Goal: Navigation & Orientation: Find specific page/section

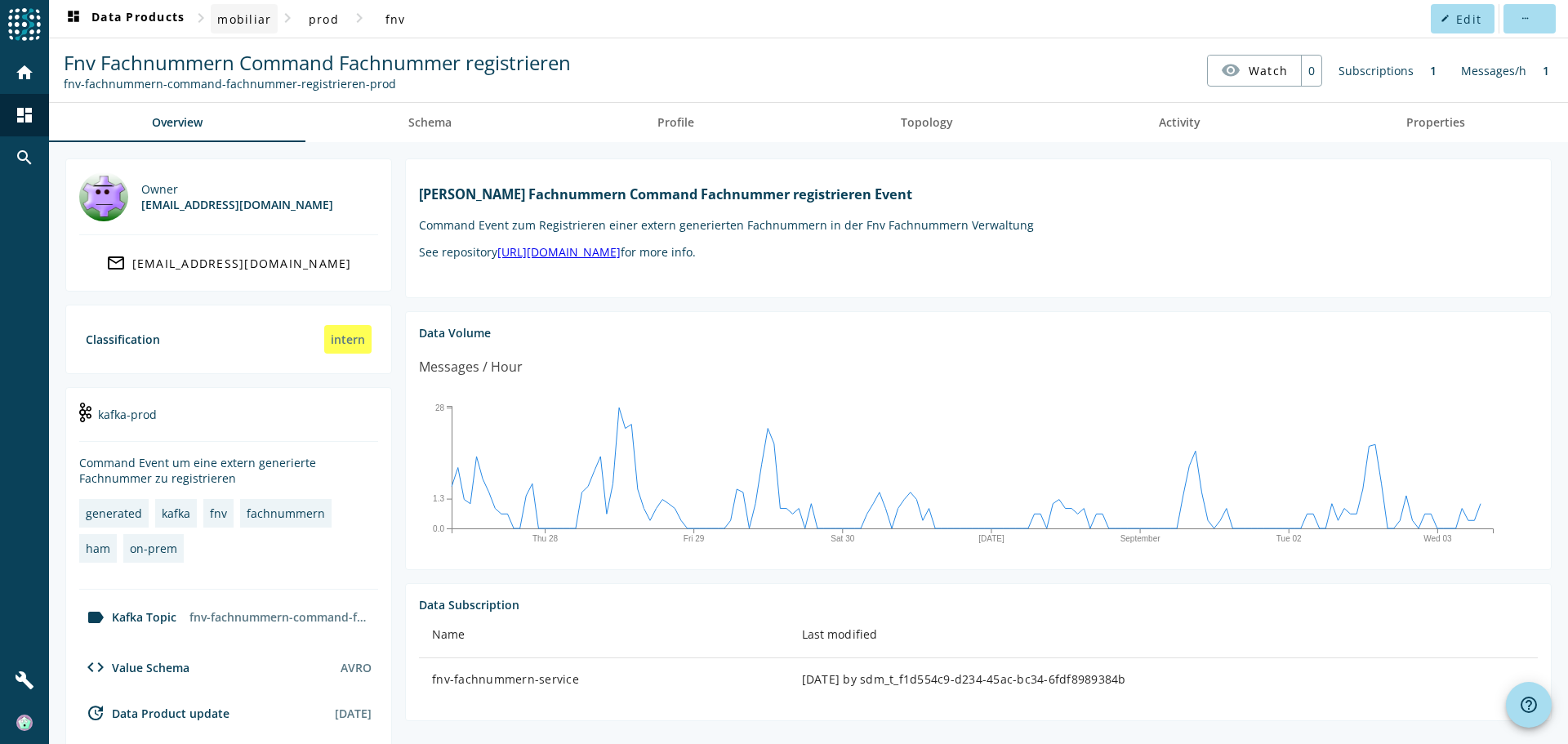
click at [252, 26] on span "mobiliar" at bounding box center [244, 19] width 54 height 16
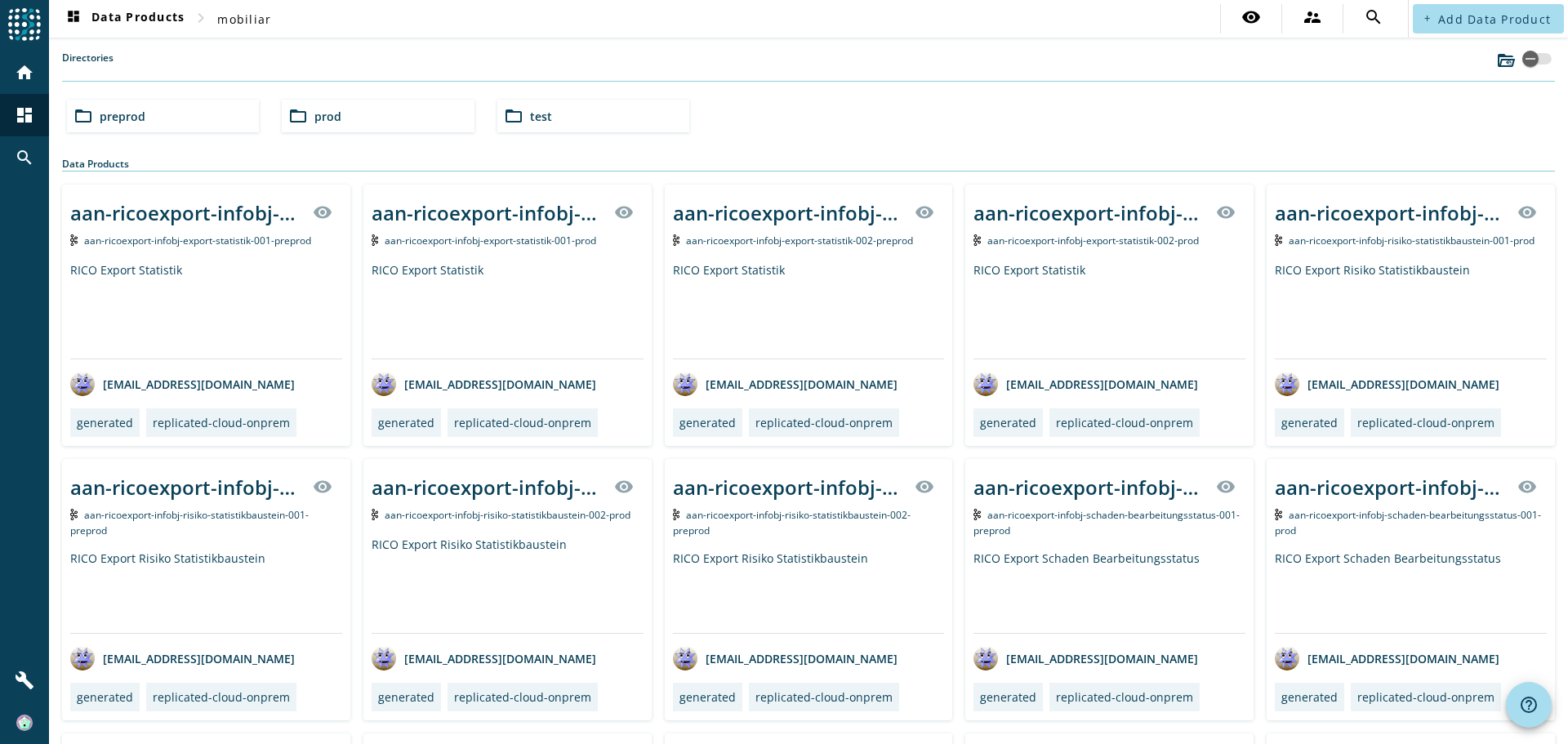
click at [550, 119] on div "folder_open test" at bounding box center [593, 116] width 192 height 33
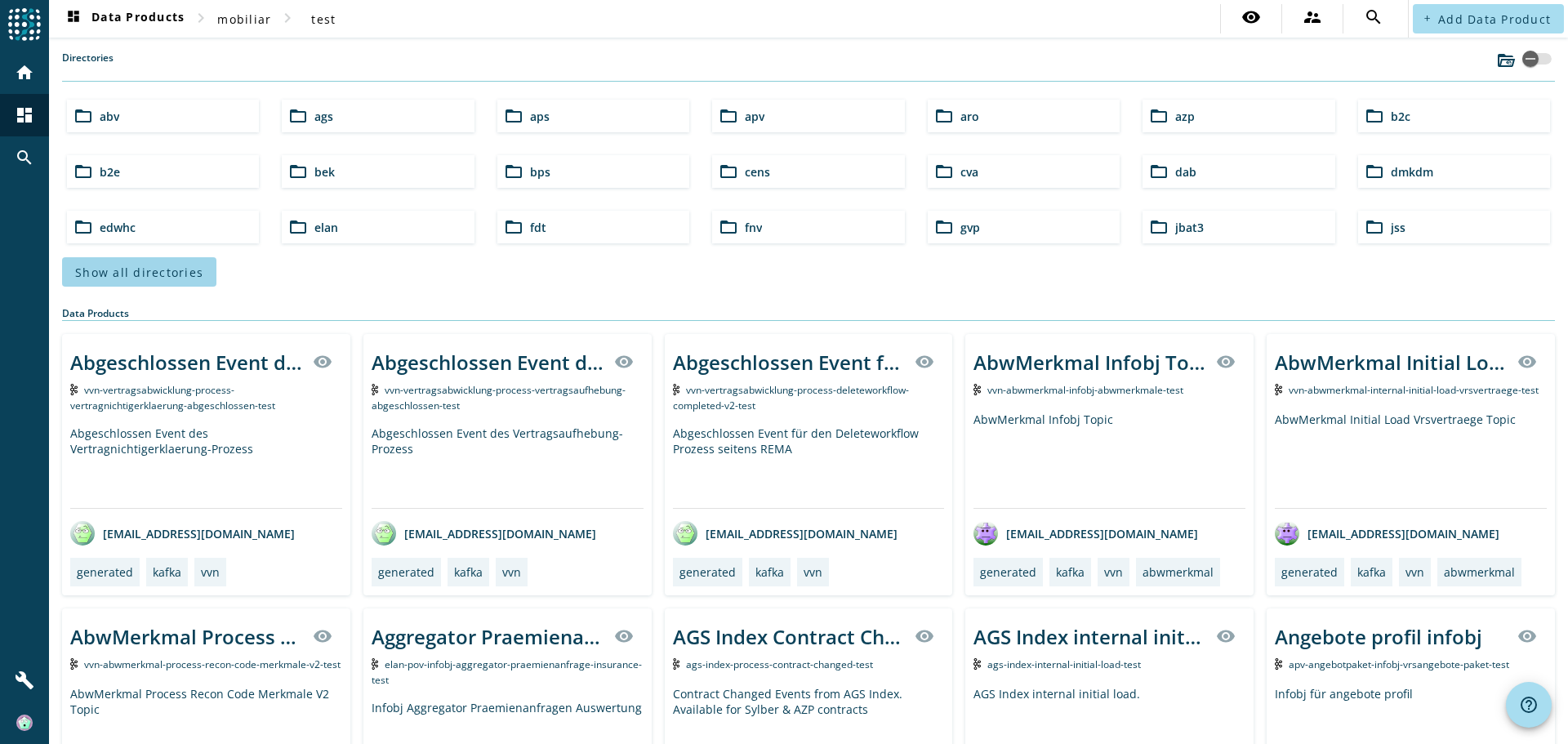
click at [149, 269] on span "Show all directories" at bounding box center [139, 272] width 128 height 16
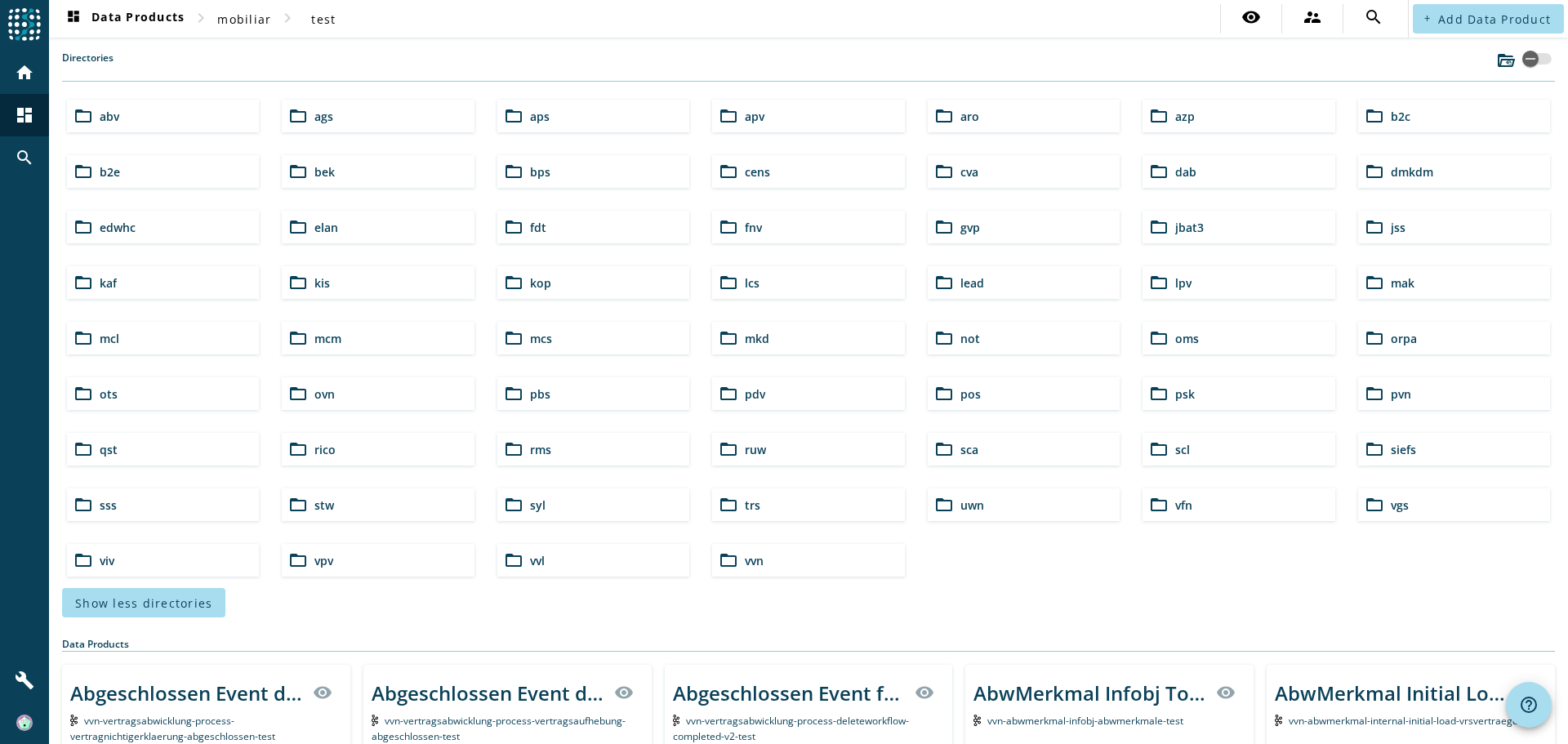
click at [1391, 445] on span "siefs" at bounding box center [1404, 449] width 26 height 16
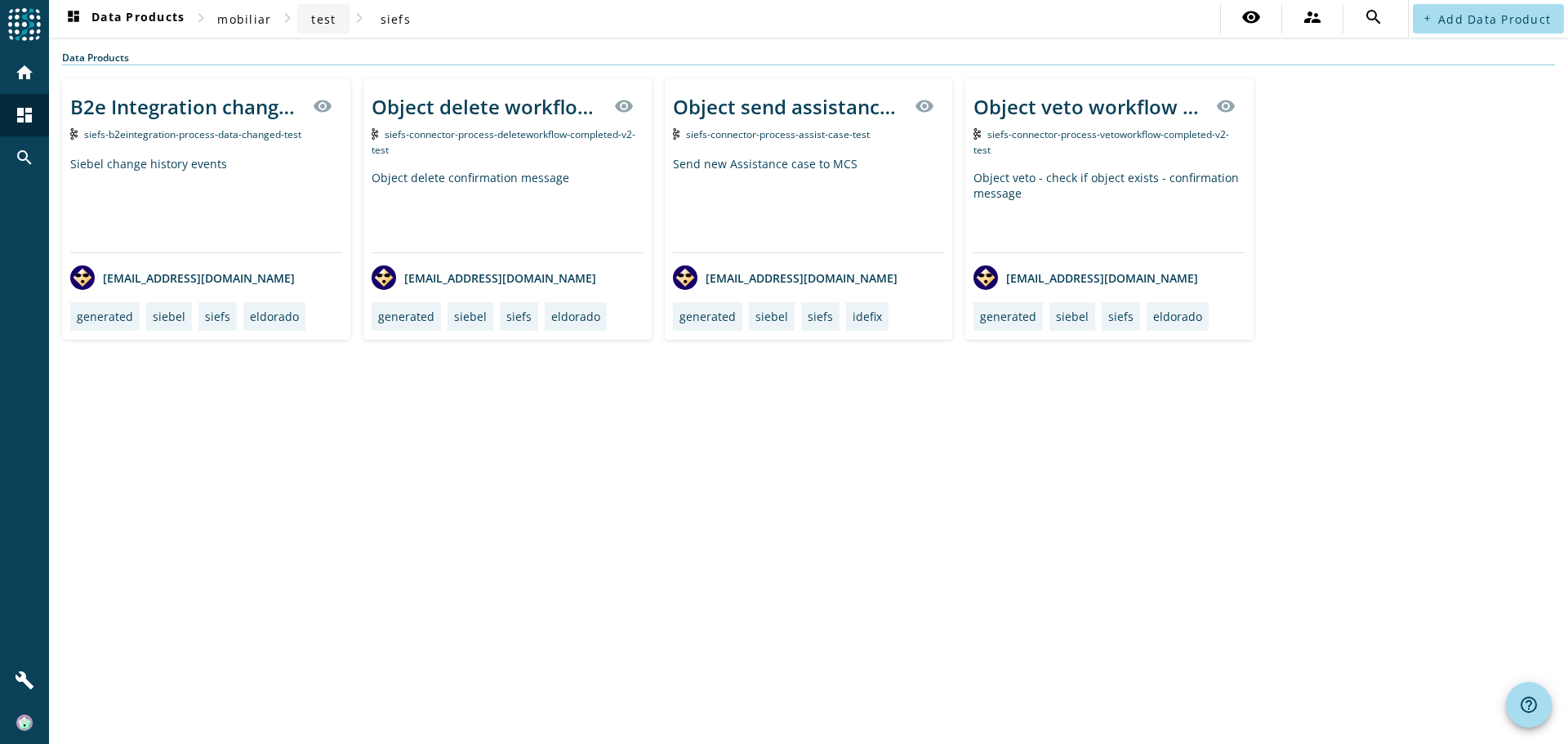
click at [314, 16] on span "test" at bounding box center [323, 19] width 25 height 16
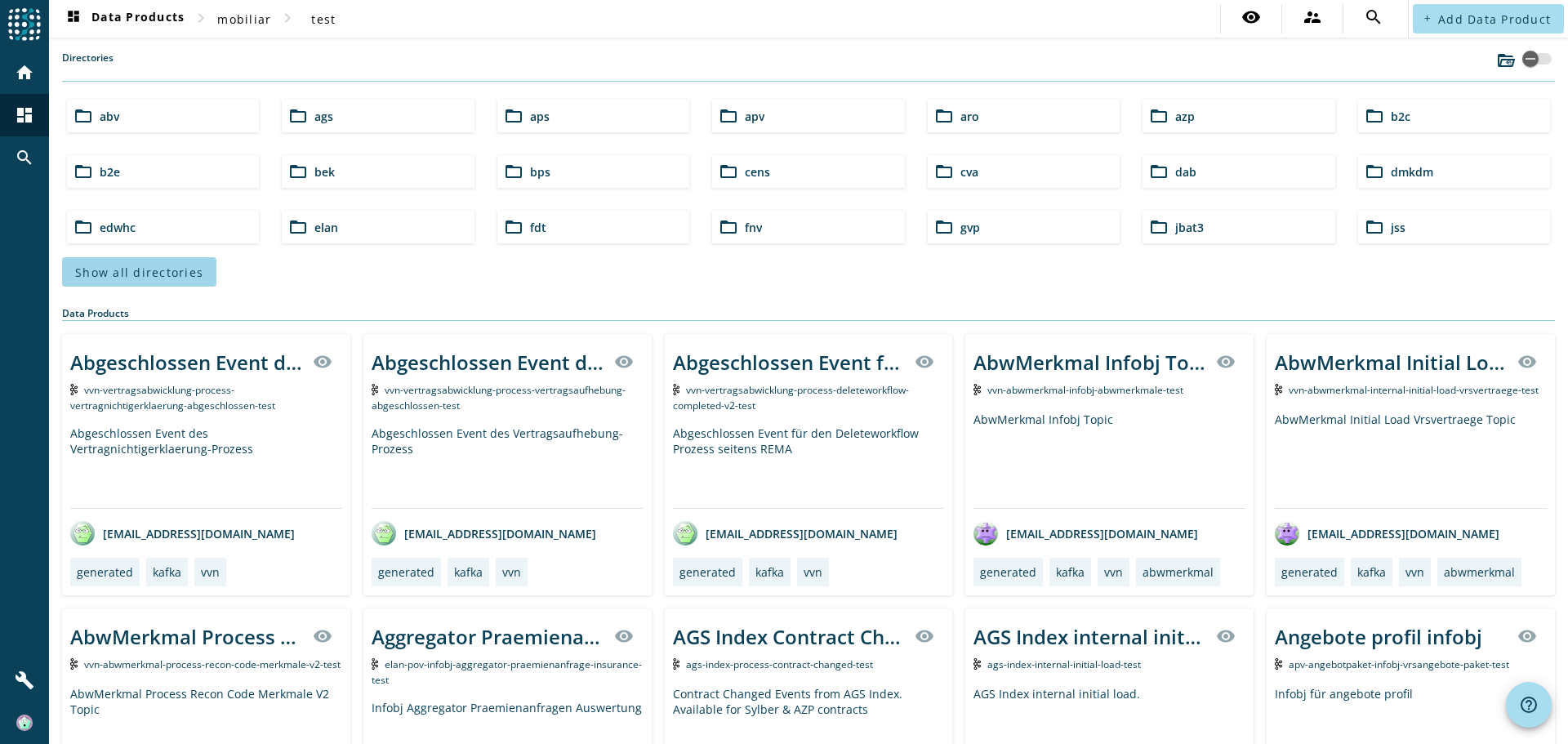
click at [170, 275] on span "Show all directories" at bounding box center [139, 272] width 128 height 16
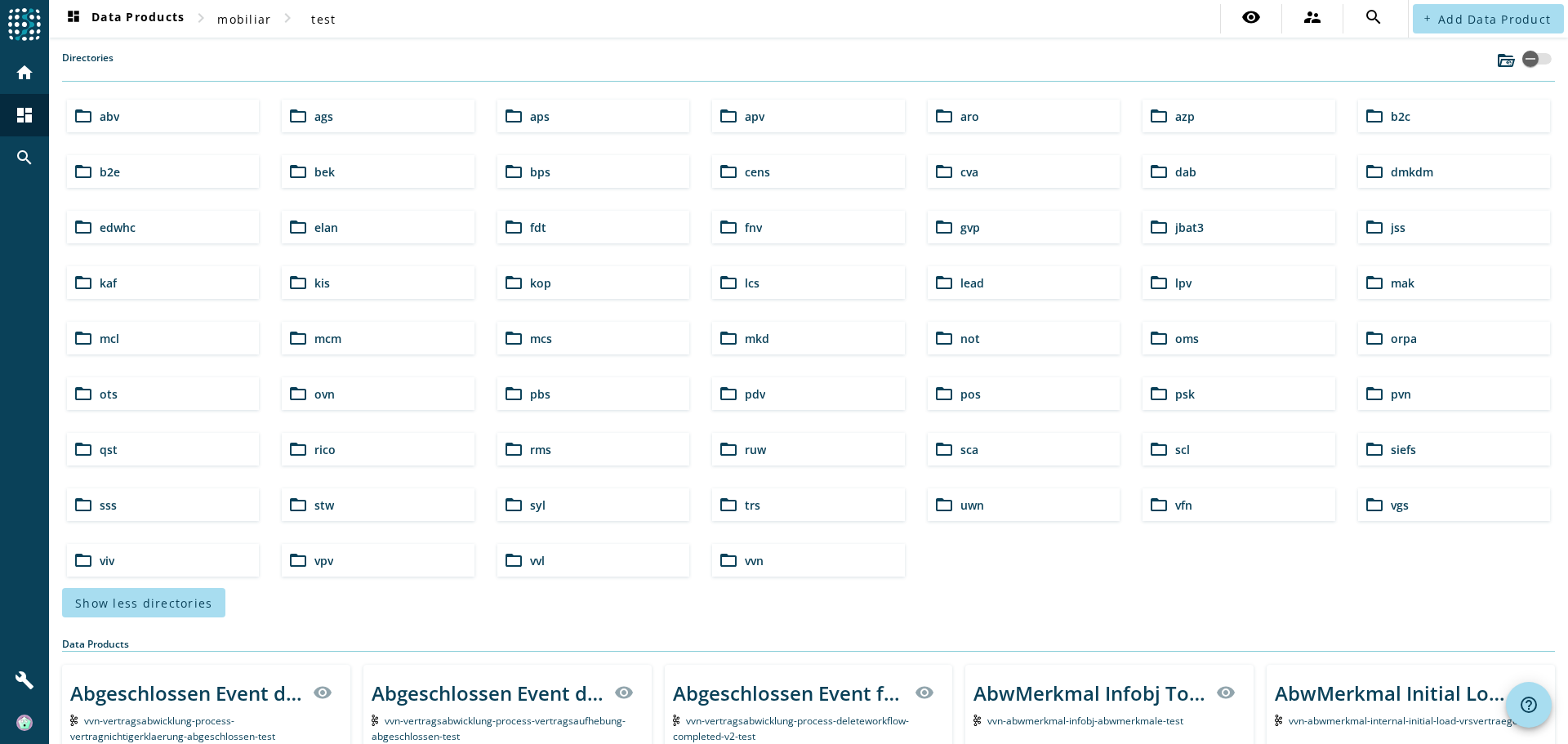
click at [747, 399] on span "pdv" at bounding box center [755, 393] width 20 height 16
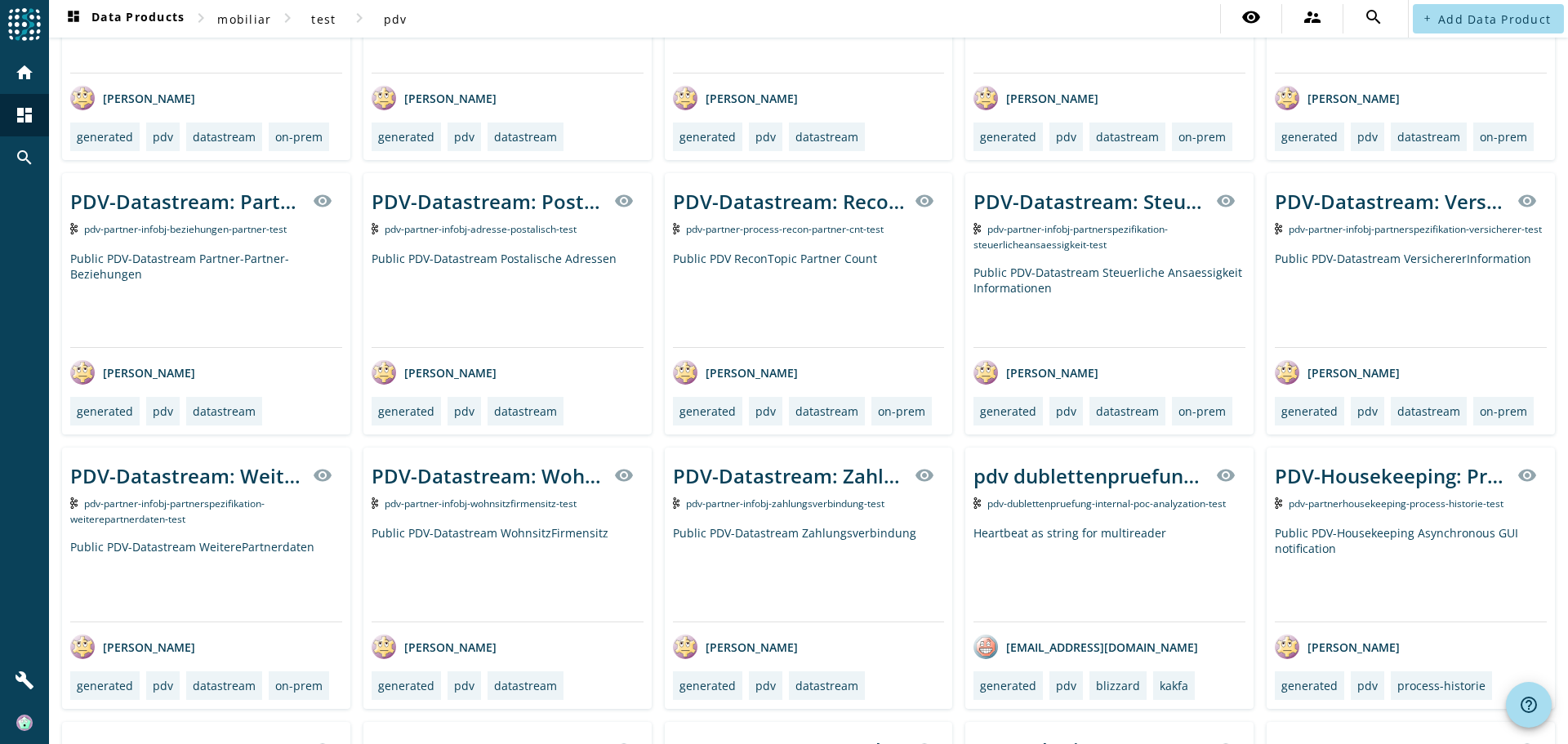
scroll to position [3599, 0]
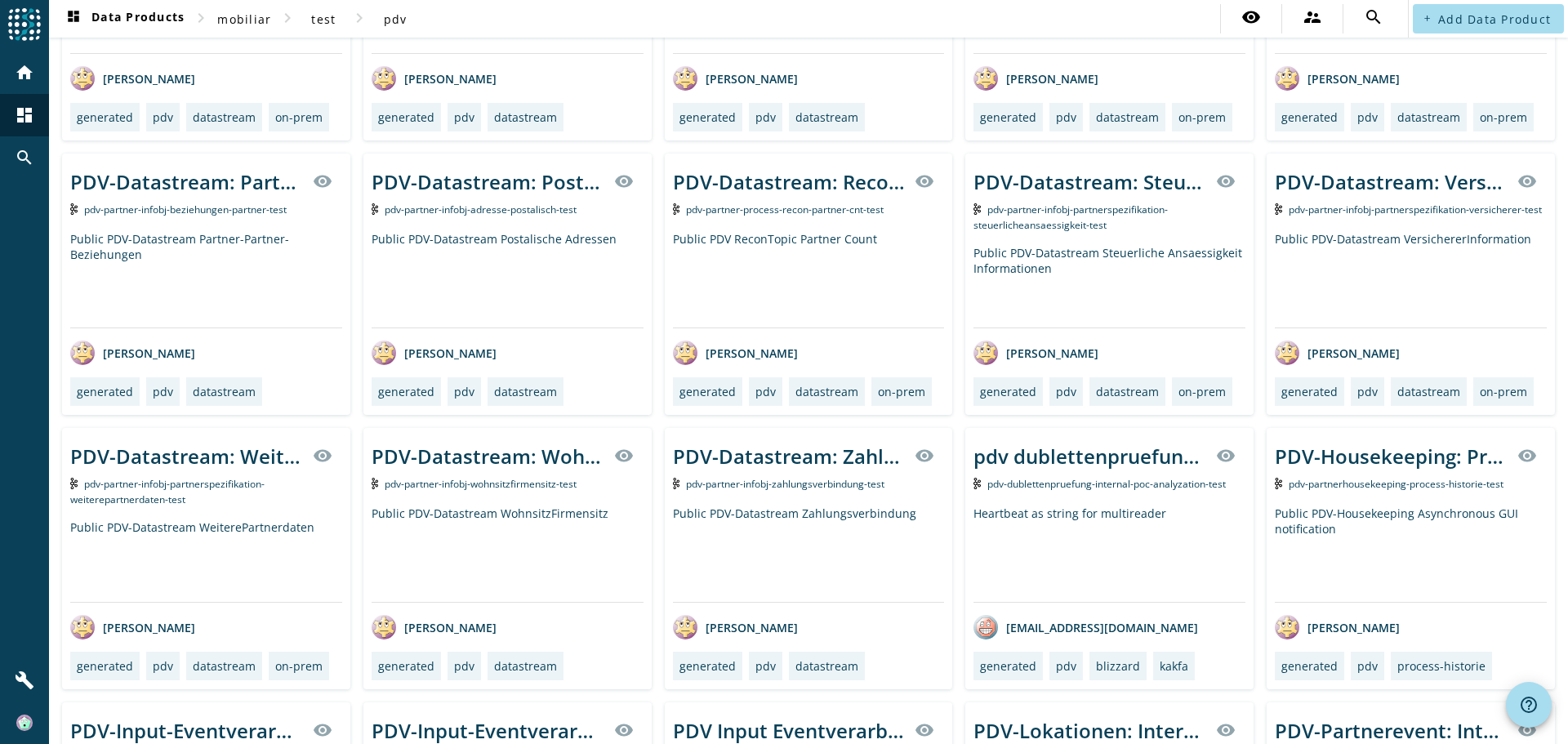
click at [173, 486] on span "pdv-partner-infobj-partnerspezifikation-weiterepartnerdaten-test" at bounding box center [167, 491] width 194 height 29
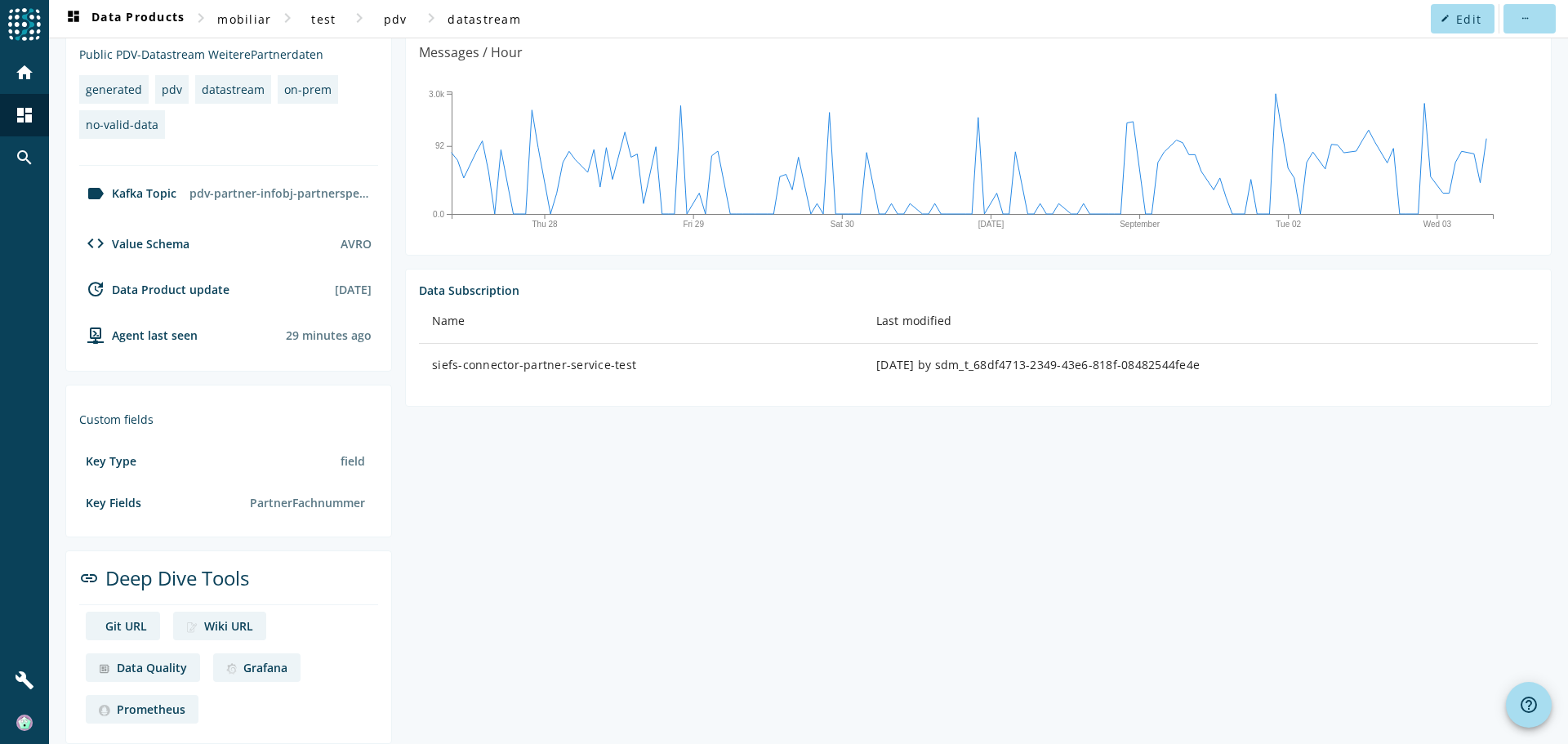
scroll to position [424, 0]
